Goal: Information Seeking & Learning: Learn about a topic

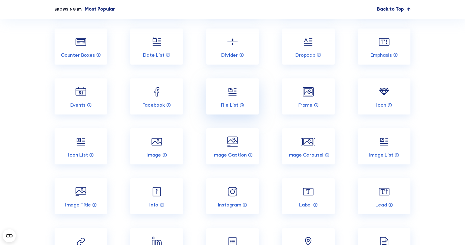
scroll to position [718, 0]
click at [163, 206] on icon at bounding box center [162, 204] width 5 height 5
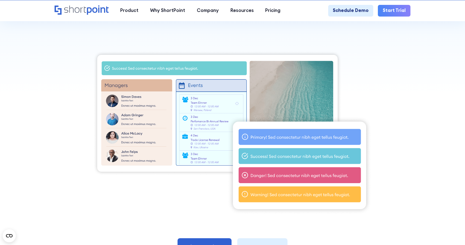
scroll to position [230, 0]
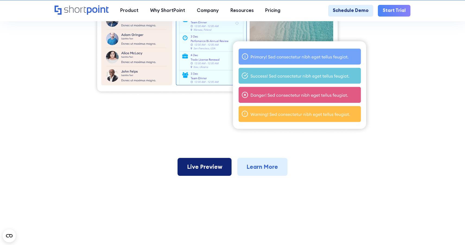
click at [218, 174] on link "Live Preview" at bounding box center [204, 167] width 54 height 18
click at [149, 98] on img at bounding box center [232, 52] width 279 height 164
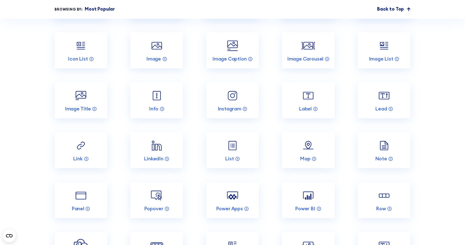
scroll to position [828, 0]
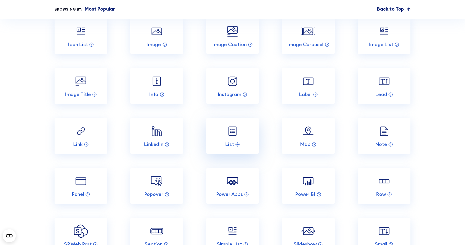
click at [238, 138] on img at bounding box center [232, 131] width 14 height 14
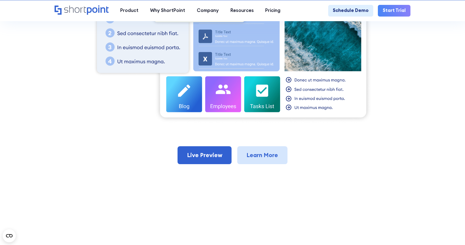
scroll to position [260, 0]
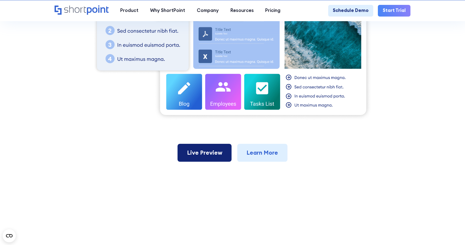
click at [206, 149] on link "Live Preview" at bounding box center [204, 153] width 54 height 18
